Goal: Task Accomplishment & Management: Manage account settings

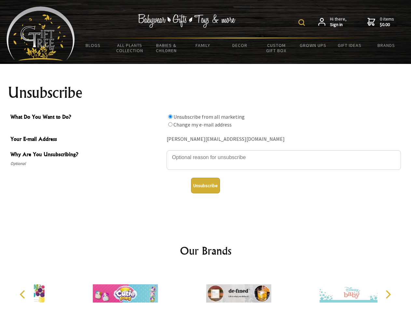
click at [303, 22] on img at bounding box center [302, 22] width 7 height 7
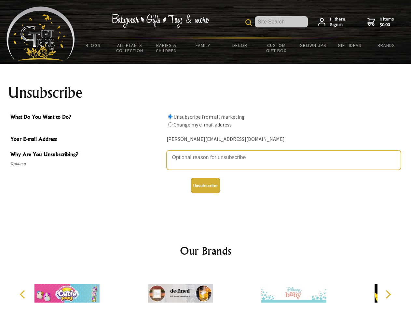
click at [206, 152] on textarea "Why Are You Unsubscribing?" at bounding box center [284, 160] width 235 height 20
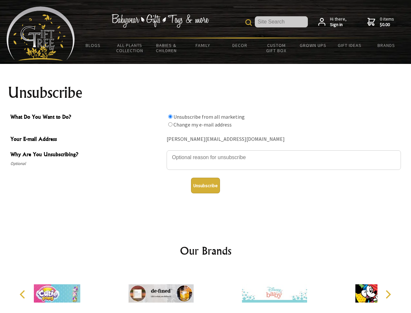
click at [170, 116] on input "What Do You Want to Do?" at bounding box center [170, 116] width 4 height 4
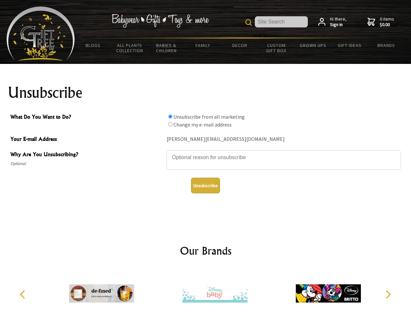
click at [170, 124] on input "What Do You Want to Do?" at bounding box center [170, 124] width 4 height 4
radio input "true"
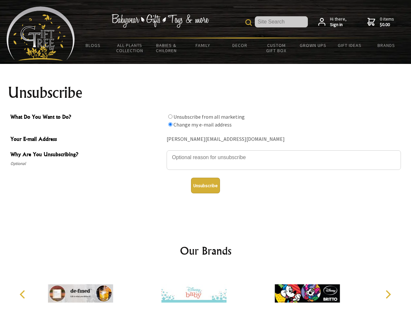
click at [206, 185] on button "Unsubscribe" at bounding box center [205, 186] width 29 height 16
click at [23, 294] on icon "Previous" at bounding box center [23, 294] width 8 height 8
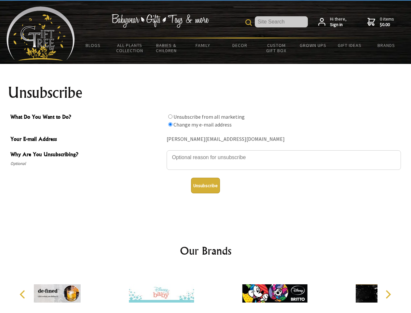
click at [388, 294] on icon "Next" at bounding box center [388, 294] width 8 height 8
